Goal: Find specific page/section

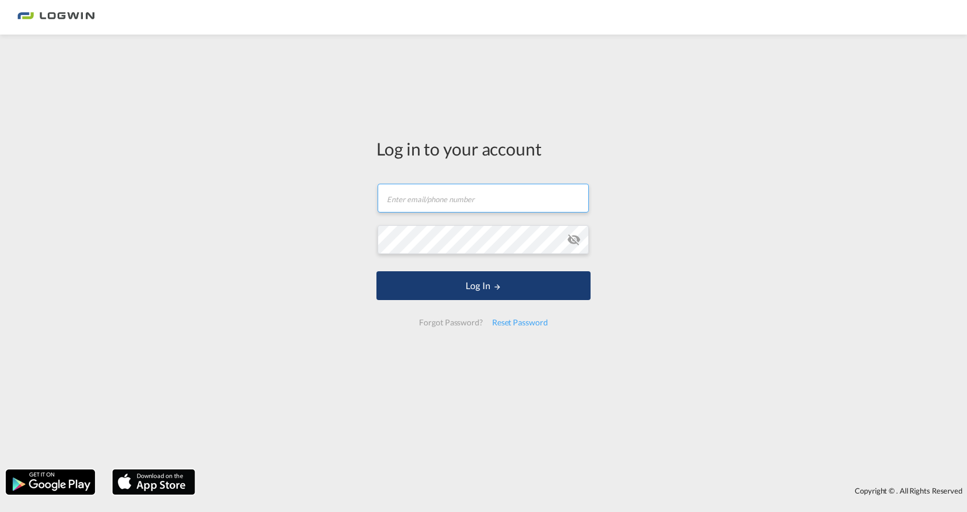
type input "[PERSON_NAME][EMAIL_ADDRESS][DOMAIN_NAME]"
click at [495, 289] on md-icon "LOGIN" at bounding box center [497, 287] width 8 height 8
